Goal: Task Accomplishment & Management: Manage account settings

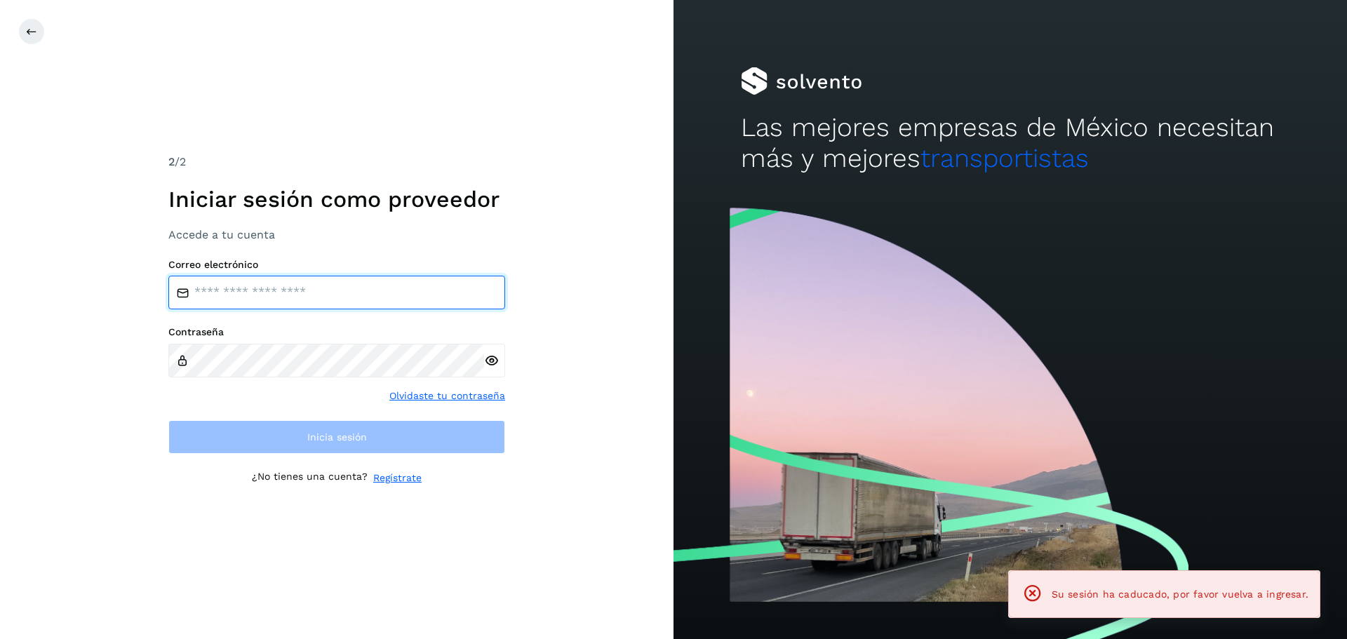
type input "**********"
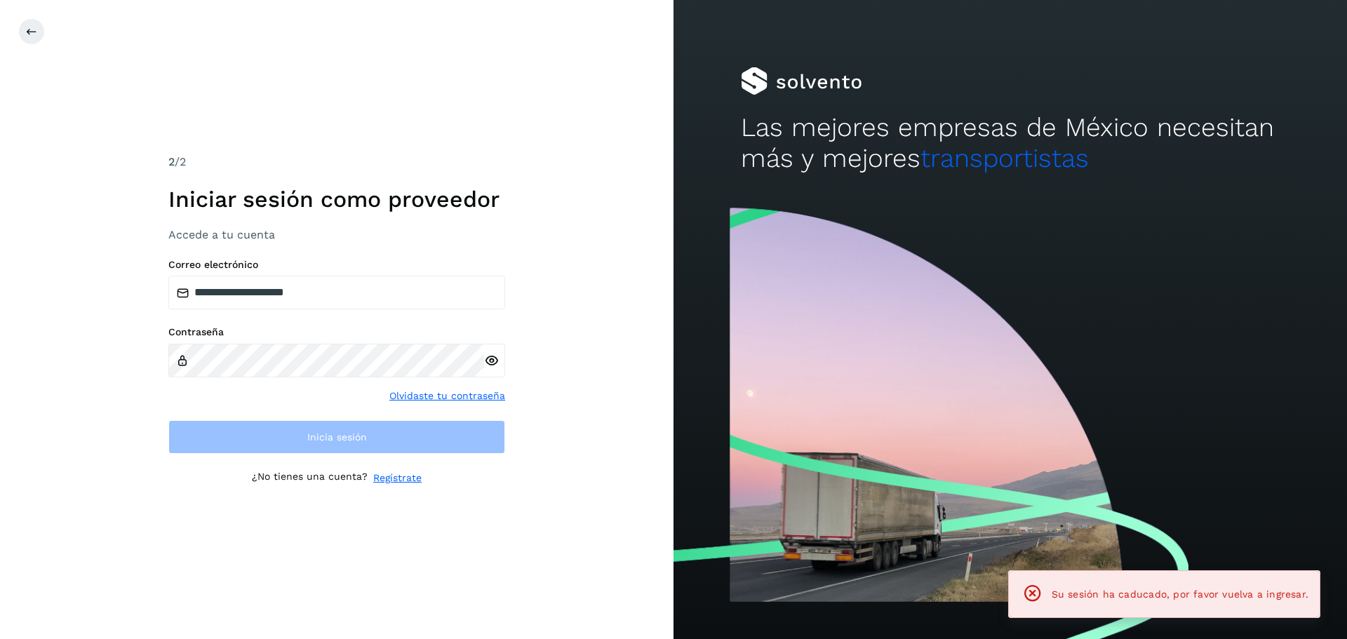
click at [497, 363] on icon at bounding box center [491, 361] width 15 height 15
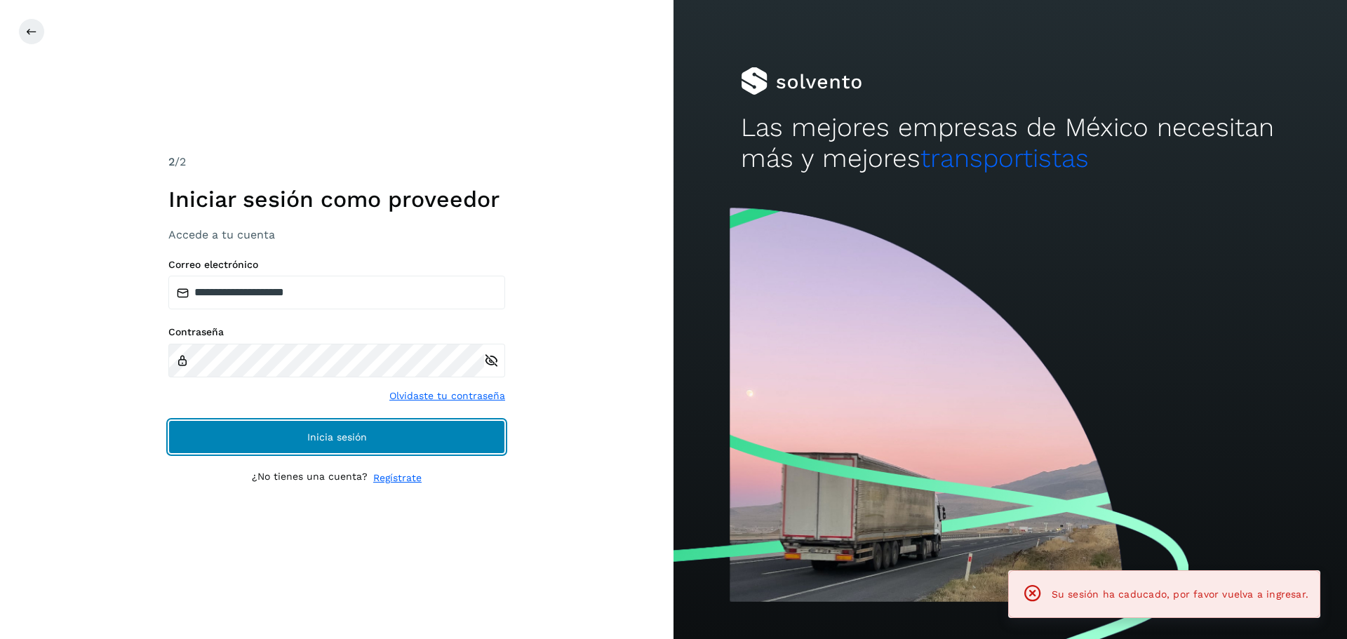
drag, startPoint x: 315, startPoint y: 437, endPoint x: 360, endPoint y: 453, distance: 47.7
click at [315, 438] on span "Inicia sesión" at bounding box center [337, 437] width 60 height 10
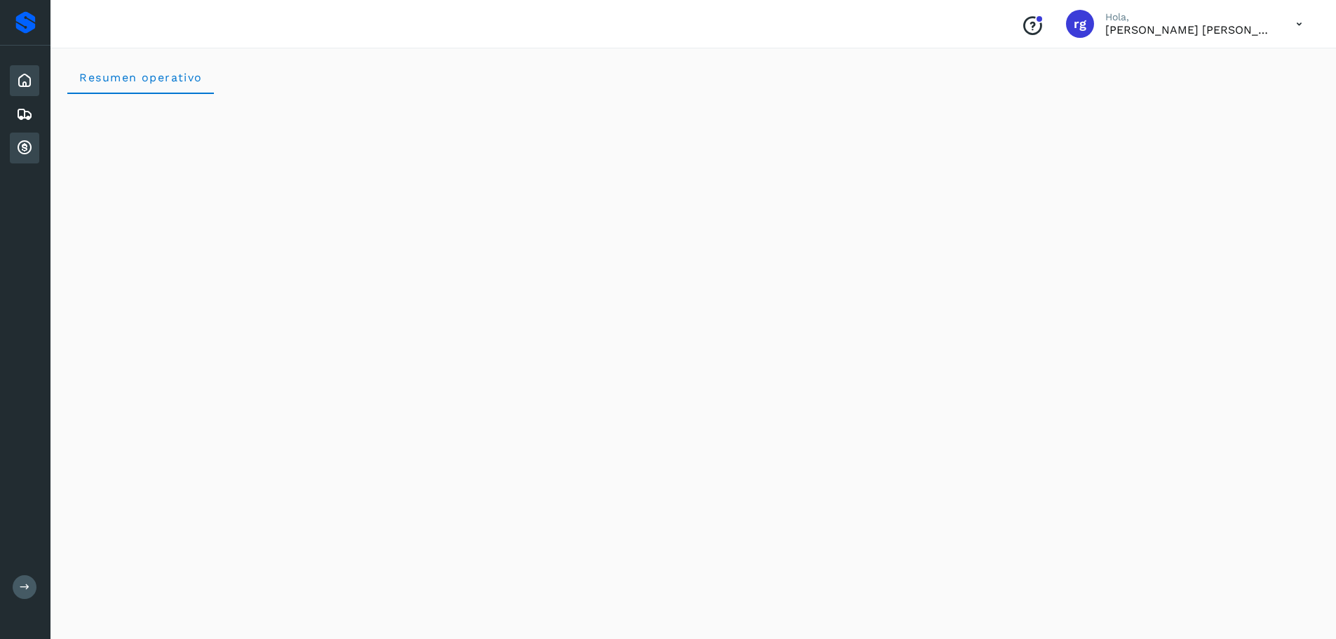
click at [23, 152] on icon at bounding box center [24, 148] width 17 height 17
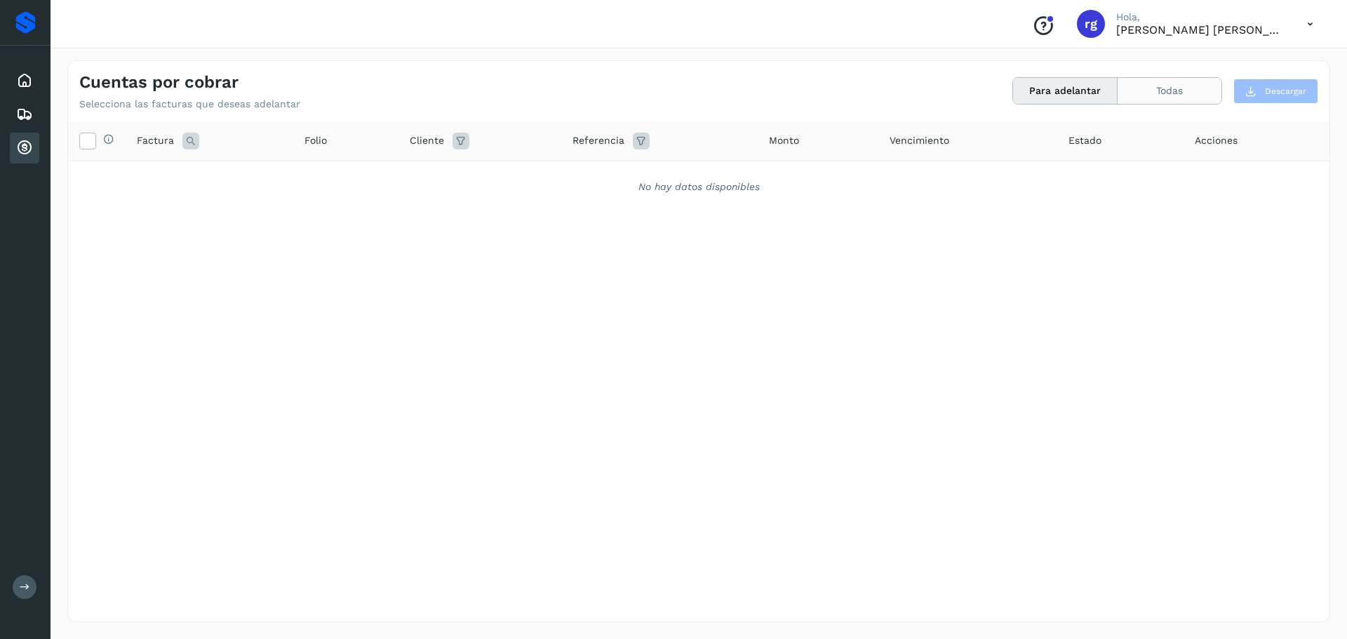
click at [1179, 96] on button "Todas" at bounding box center [1170, 91] width 104 height 26
